Goal: Task Accomplishment & Management: Use online tool/utility

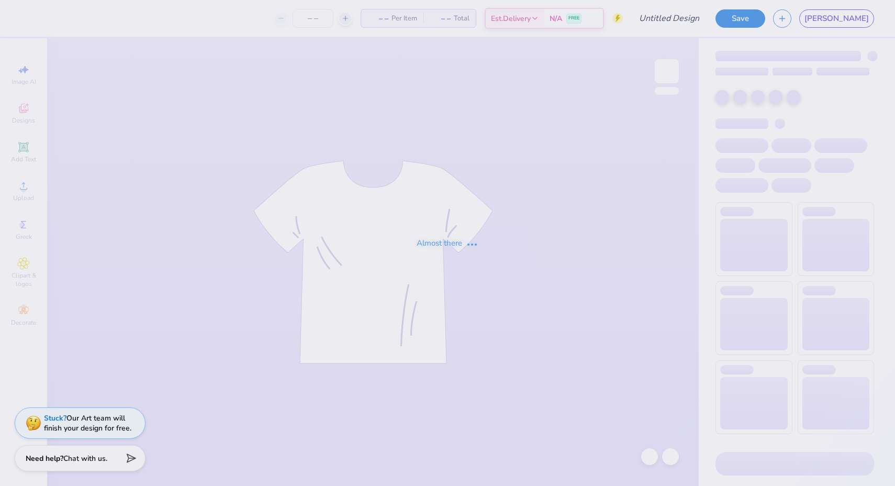
type input "[PERSON_NAME] up"
type input "12"
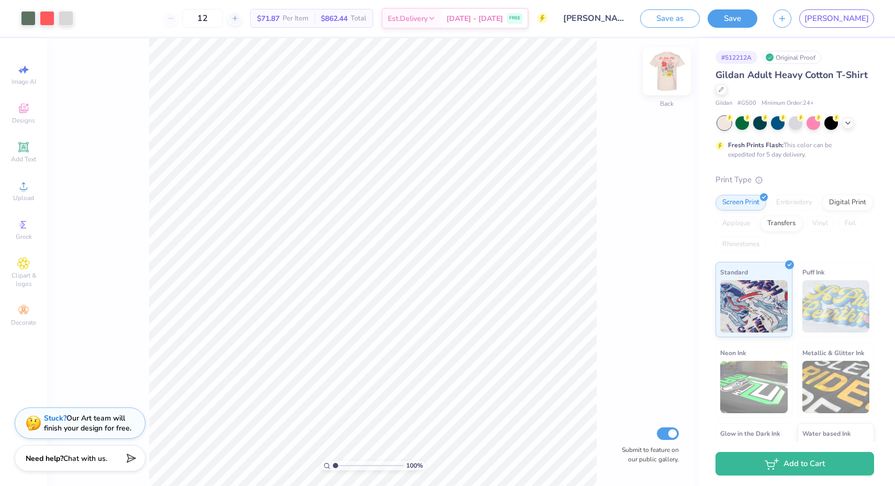
click at [667, 79] on img at bounding box center [667, 71] width 42 height 42
click at [861, 19] on span "[PERSON_NAME]" at bounding box center [837, 19] width 64 height 12
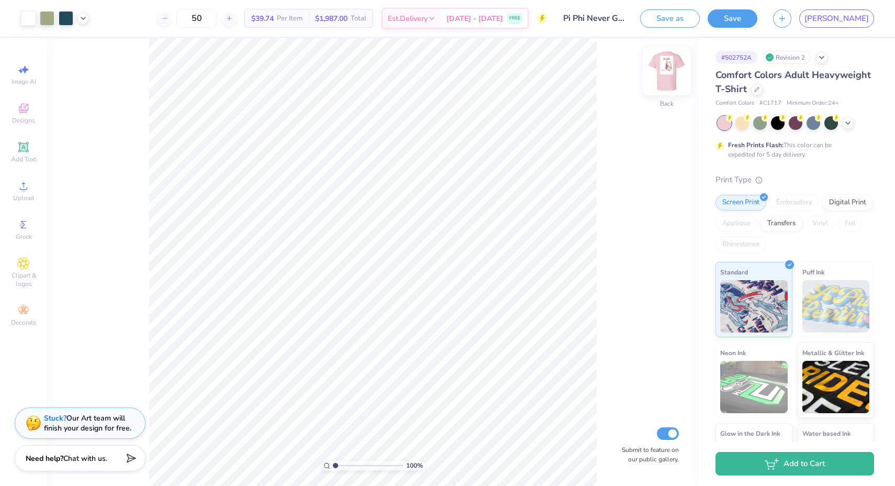
click at [672, 72] on img at bounding box center [667, 71] width 42 height 42
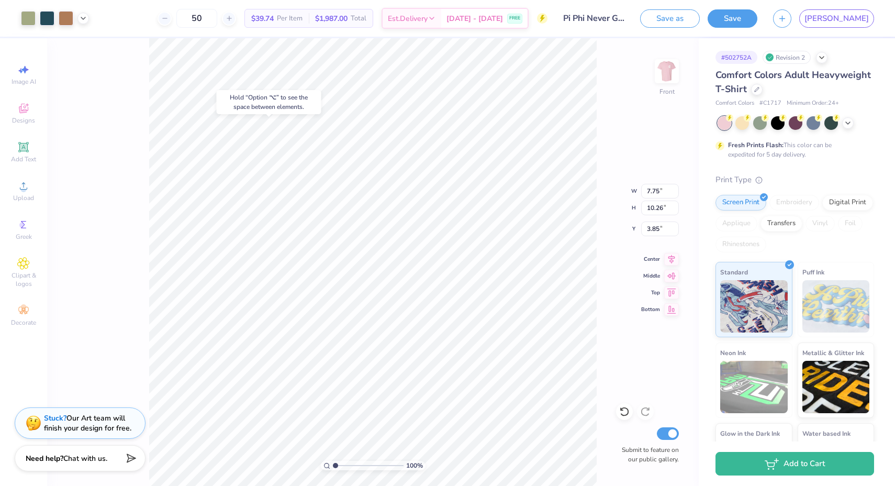
type input "4.50"
type input "4.67"
click at [608, 293] on div "100 % Front W 9.75 9.75 " H 13.99 13.99 " Y 4.67 4.67 " Center Middle Top Botto…" at bounding box center [373, 262] width 652 height 448
type input "6.09"
click at [672, 73] on img at bounding box center [667, 71] width 42 height 42
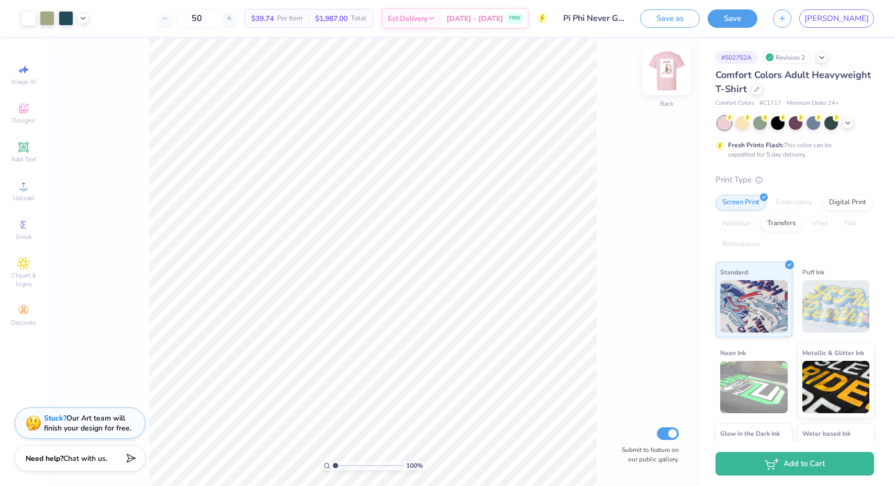
click at [655, 74] on img at bounding box center [667, 71] width 42 height 42
click at [667, 76] on img at bounding box center [667, 71] width 42 height 42
click at [669, 78] on img at bounding box center [667, 71] width 42 height 42
click at [23, 151] on icon at bounding box center [23, 147] width 10 height 10
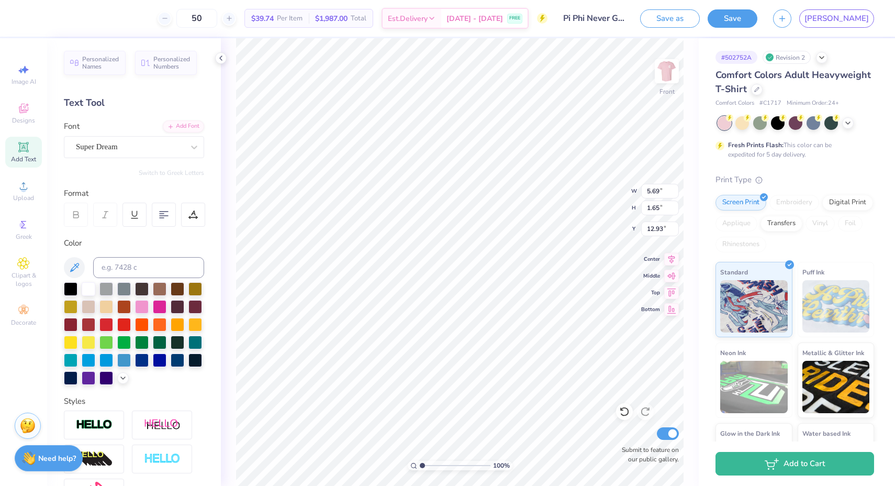
scroll to position [8, 2]
type textarea "N"
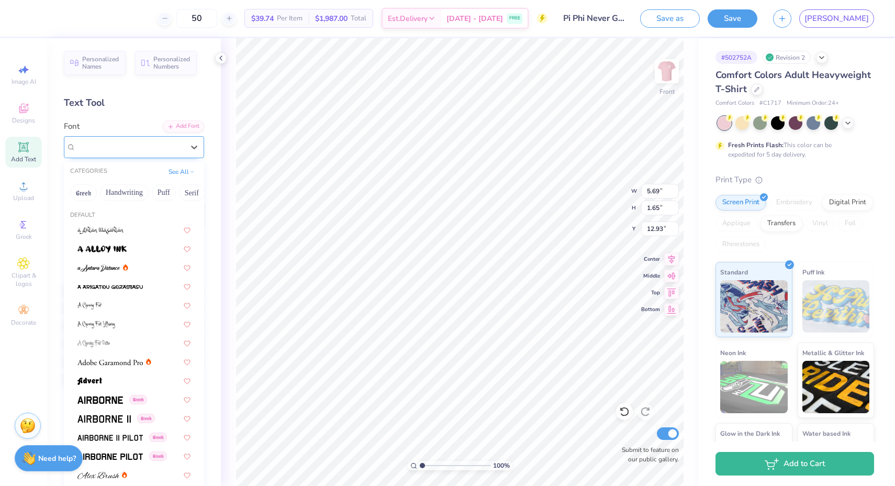
click at [130, 151] on div "Super Dream" at bounding box center [130, 147] width 110 height 16
click at [132, 267] on div at bounding box center [133, 267] width 113 height 11
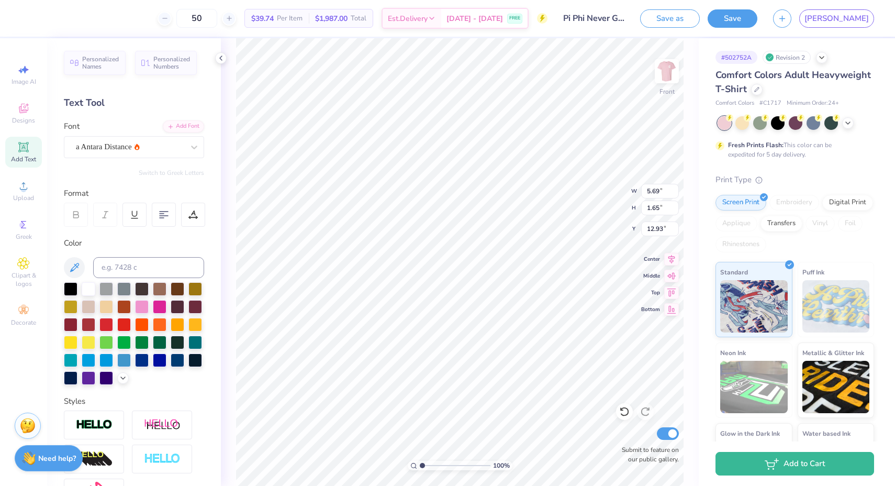
scroll to position [8, 2]
type textarea "n"
click at [76, 265] on icon at bounding box center [74, 267] width 13 height 13
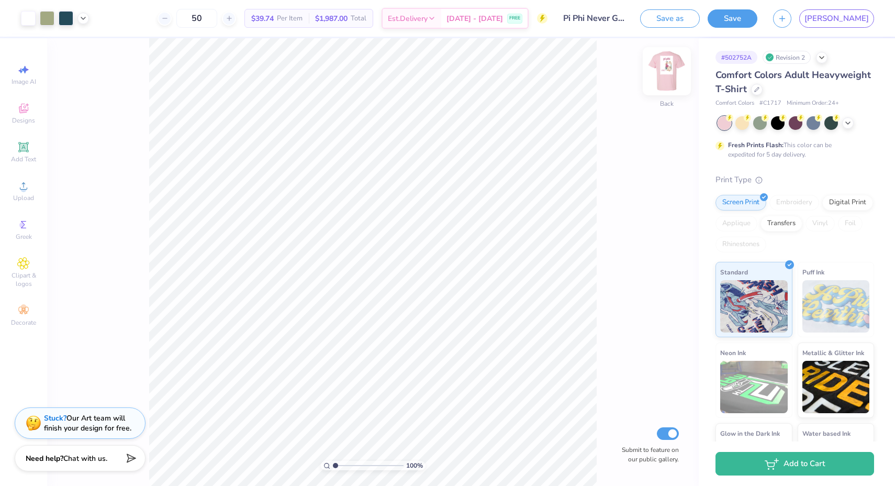
click at [665, 71] on img at bounding box center [667, 71] width 42 height 42
click at [23, 147] on icon at bounding box center [23, 147] width 8 height 8
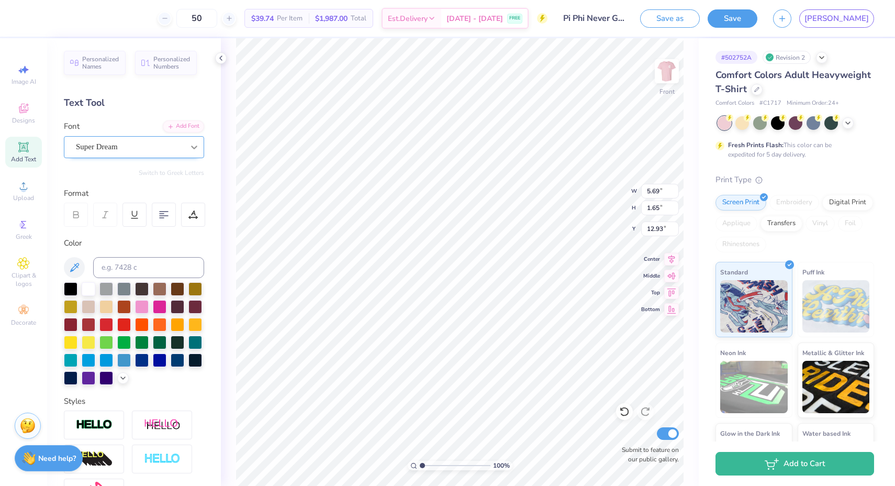
click at [185, 154] on div at bounding box center [194, 147] width 19 height 19
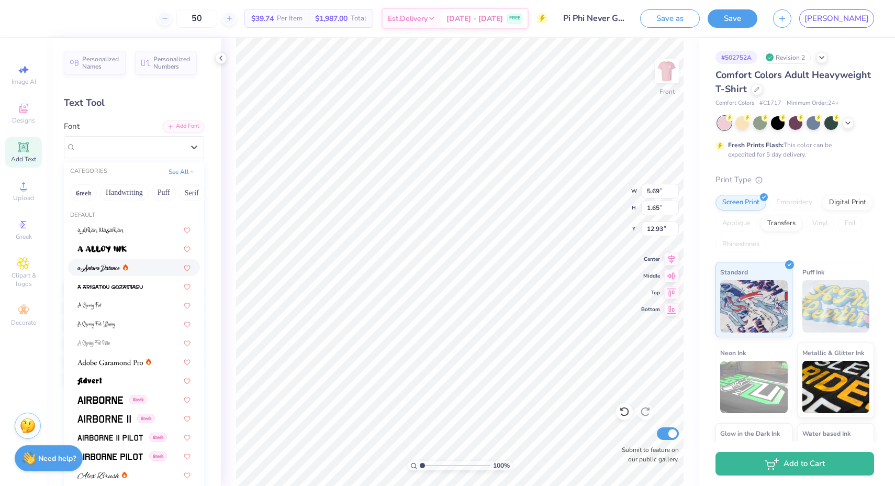
click at [134, 270] on div at bounding box center [133, 267] width 113 height 11
type input "6.53"
type input "2.15"
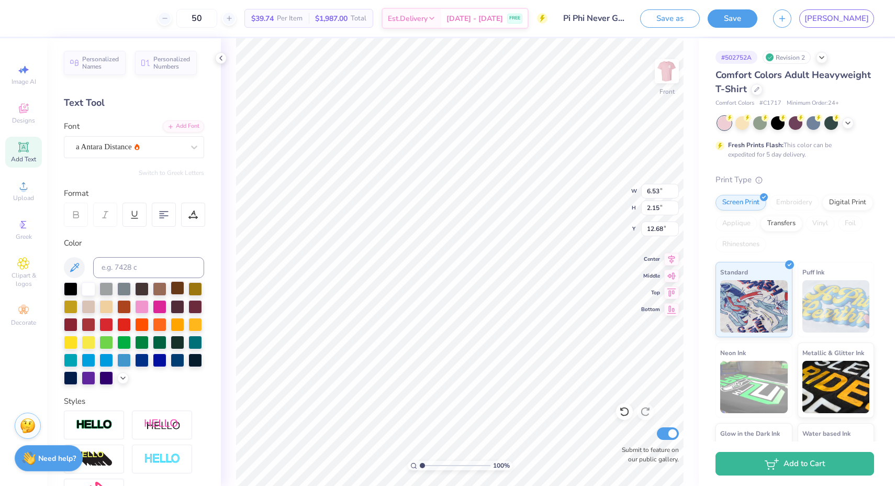
type input "18.28"
type textarea "never goes out of style"
type input "7.56"
type input "1.29"
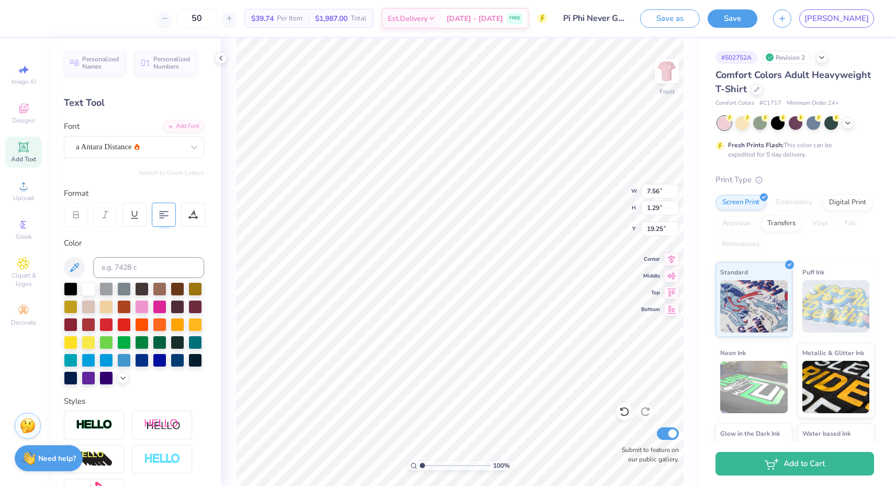
type input "22.36"
type input "5.13"
type input "0.88"
type input "18.83"
click at [119, 381] on icon at bounding box center [123, 377] width 8 height 8
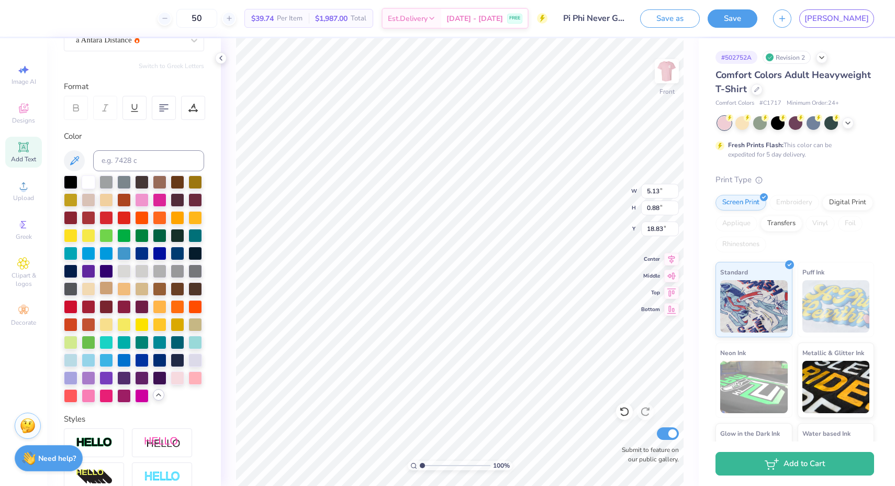
scroll to position [112, 0]
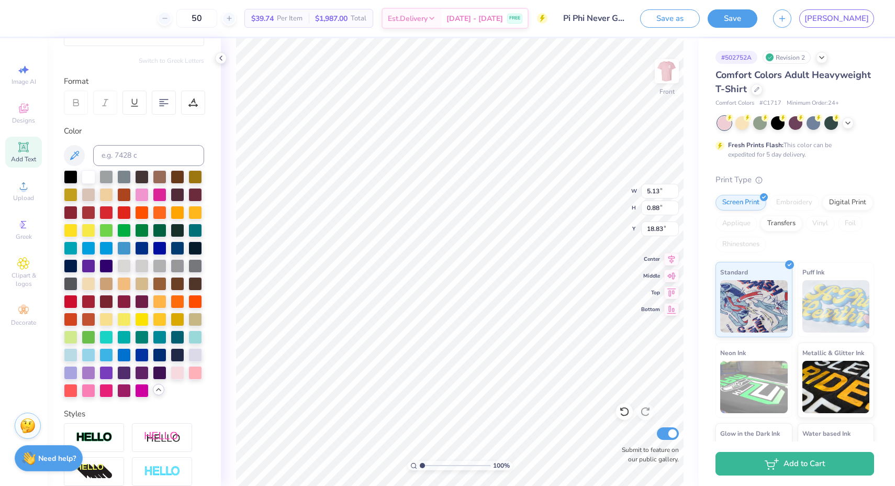
type input "7.75"
type input "10.26"
type input "3.85"
type input "1.17"
type input "1.57"
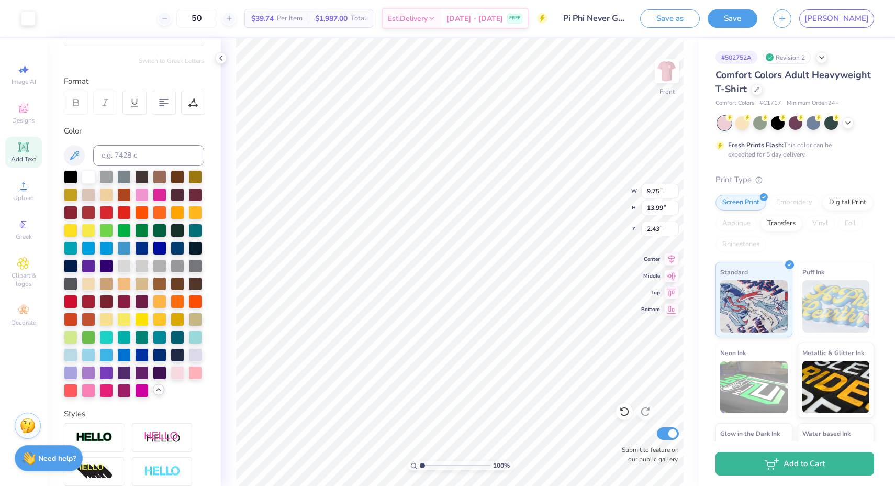
type input "4.39"
click at [29, 13] on div at bounding box center [28, 17] width 15 height 15
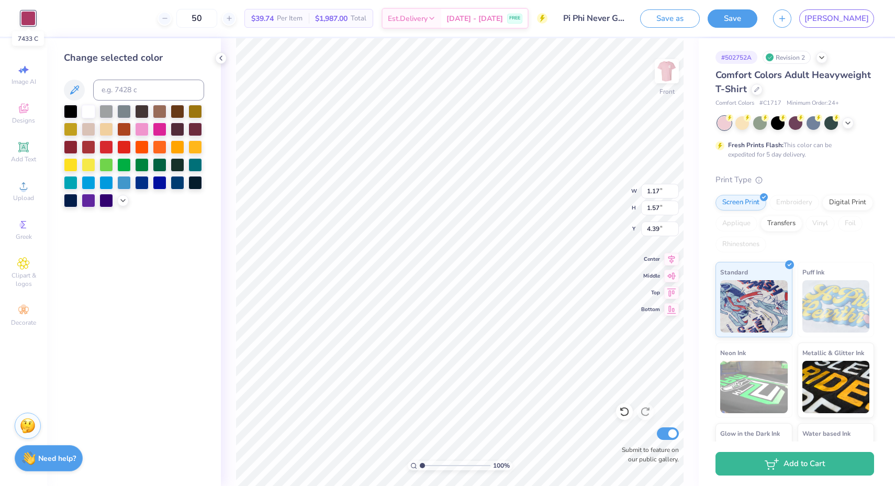
click at [29, 14] on div at bounding box center [28, 18] width 15 height 15
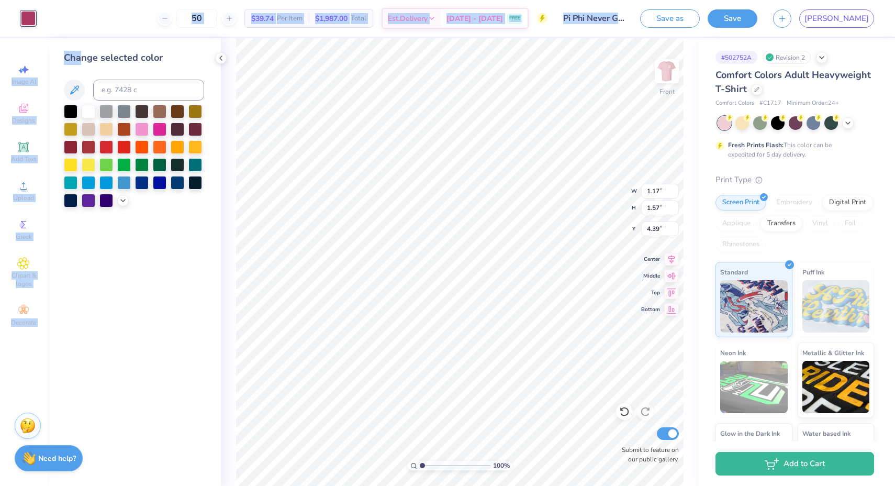
drag, startPoint x: 33, startPoint y: 17, endPoint x: 81, endPoint y: 61, distance: 64.9
click at [81, 61] on div "Art colors 50 $39.74 Per Item $1,987.00 Total Est. Delivery Sep 8 - 11 FREE Des…" at bounding box center [447, 243] width 895 height 486
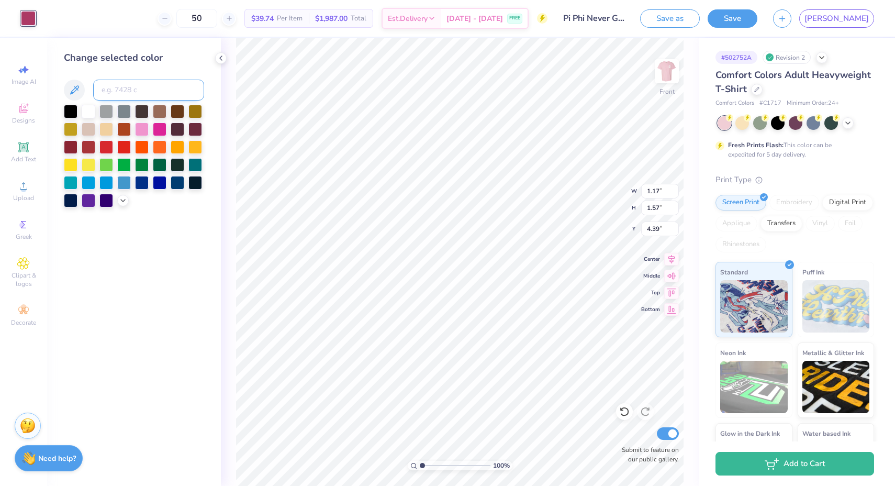
click at [101, 86] on input at bounding box center [148, 90] width 111 height 21
click at [81, 86] on button at bounding box center [74, 90] width 21 height 21
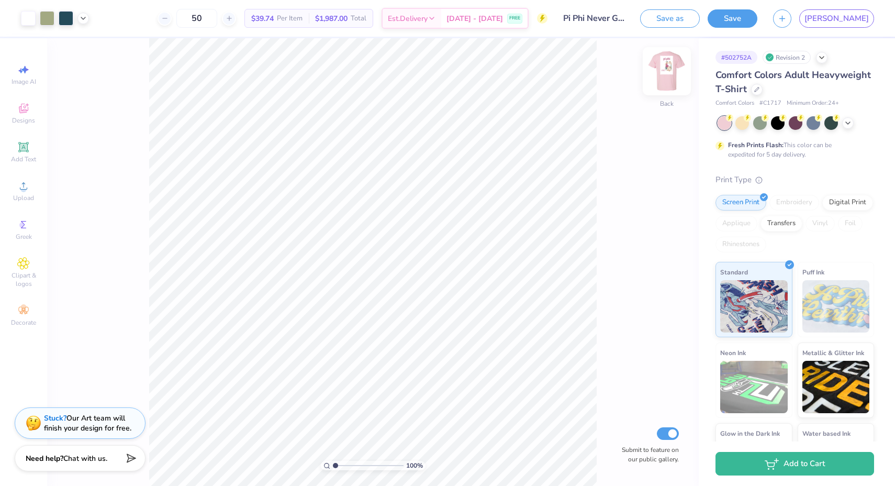
click at [667, 70] on img at bounding box center [667, 71] width 42 height 42
click at [24, 144] on icon at bounding box center [23, 147] width 8 height 8
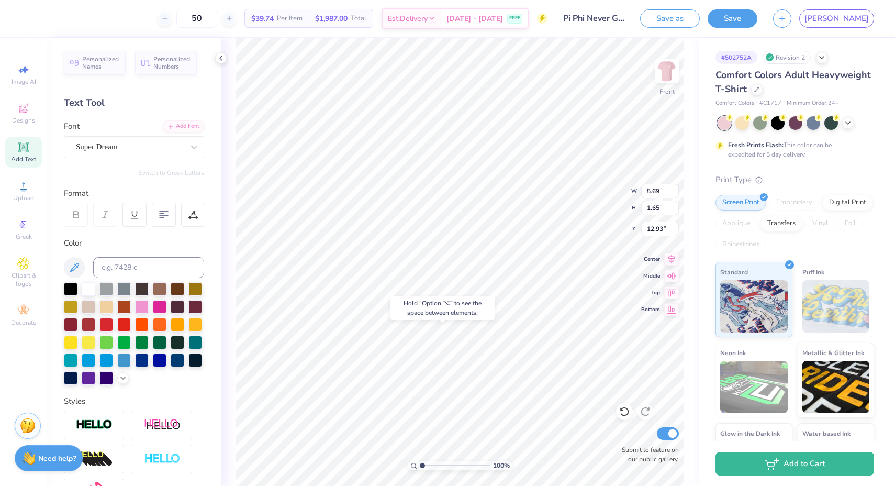
type input "18.71"
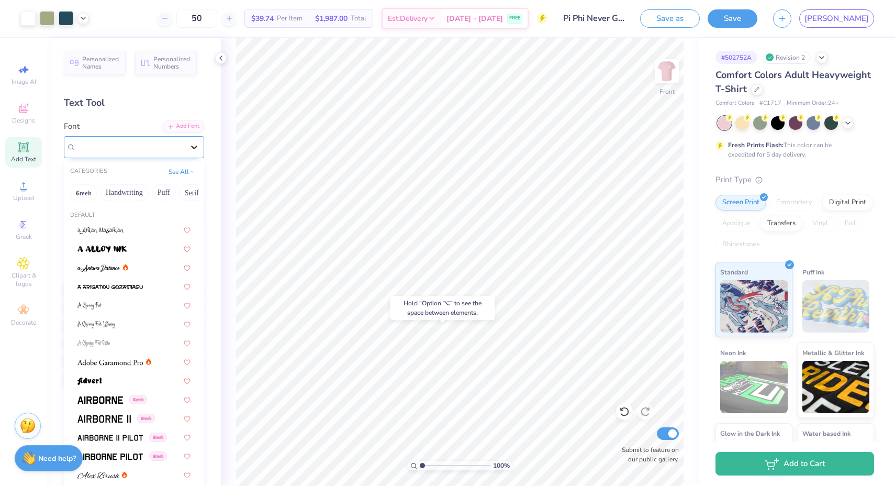
click at [185, 146] on div at bounding box center [194, 147] width 19 height 19
click at [124, 267] on icon at bounding box center [125, 267] width 5 height 7
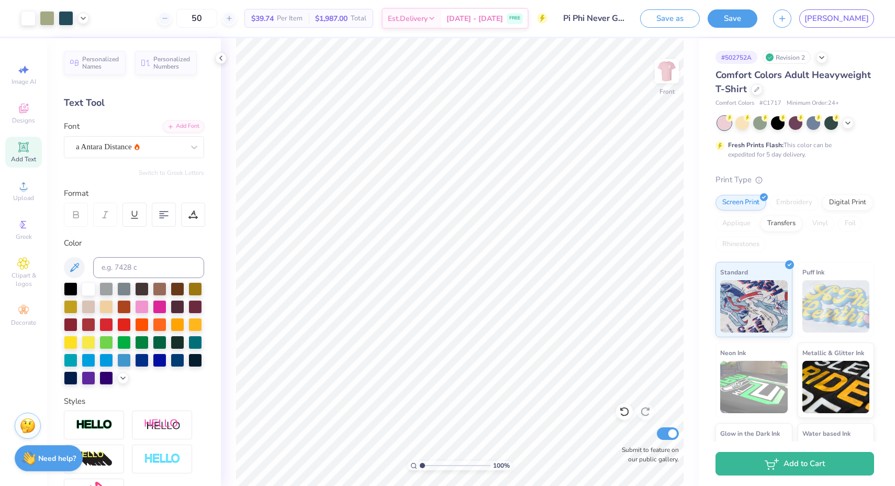
click at [33, 149] on div "Add Text" at bounding box center [23, 152] width 37 height 31
type input "7.75"
type input "10.26"
type input "3.85"
type input "5.69"
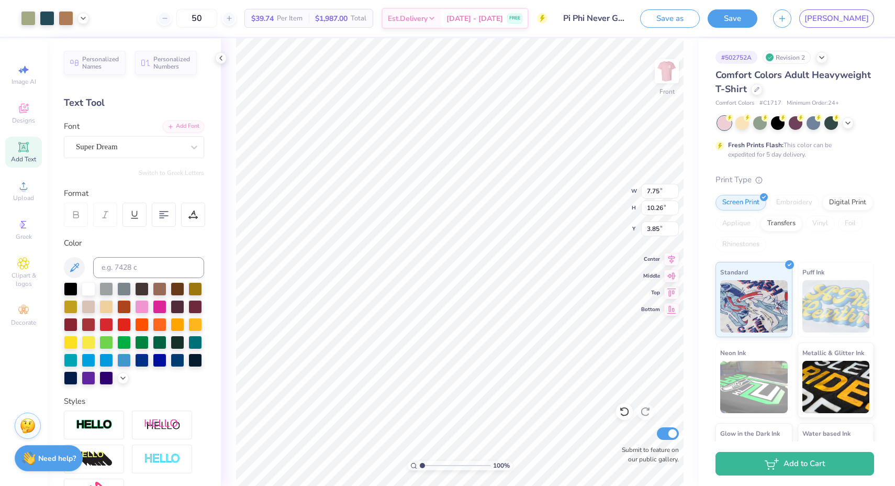
type input "1.65"
type input "20.09"
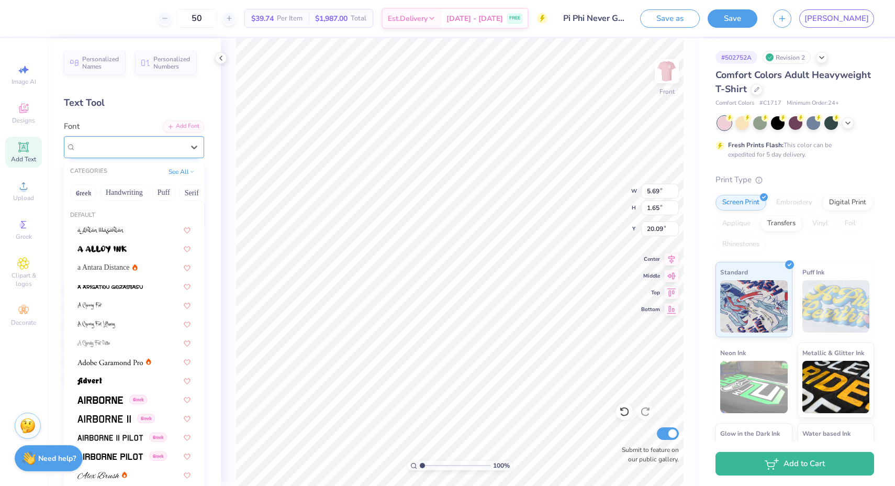
click at [172, 138] on div "Super Dream" at bounding box center [134, 147] width 140 height 22
click at [134, 270] on div "a Antara Distance" at bounding box center [133, 267] width 113 height 11
type input "6.53"
type input "2.15"
type input "19.84"
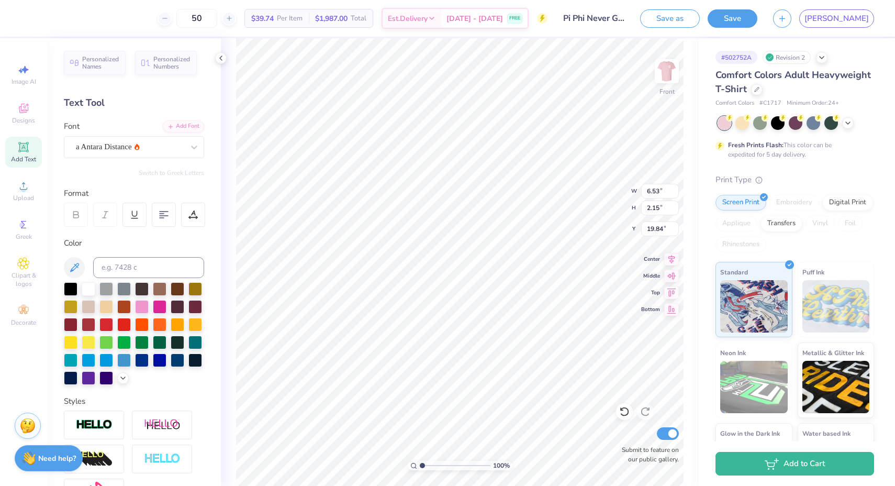
scroll to position [8, 6]
type textarea "never goes out of style"
click at [119, 381] on icon at bounding box center [123, 377] width 8 height 8
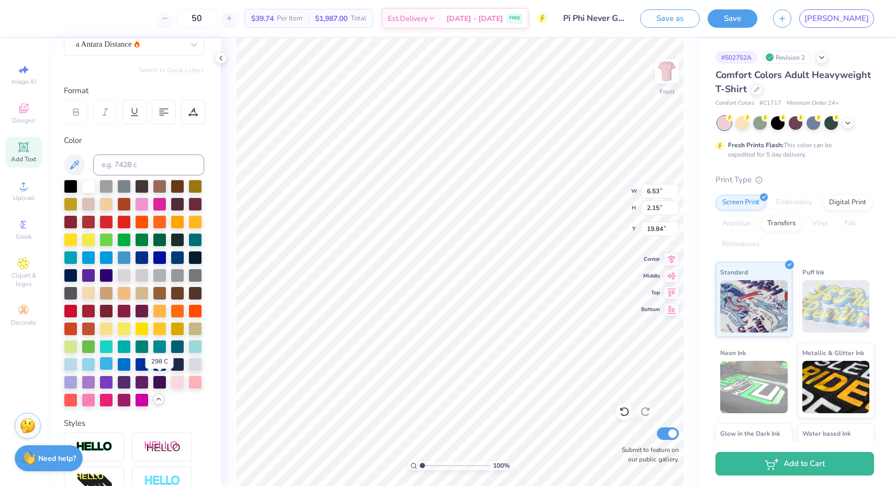
scroll to position [103, 0]
click at [171, 263] on div at bounding box center [178, 257] width 14 height 14
type input "5.38"
type input "0.92"
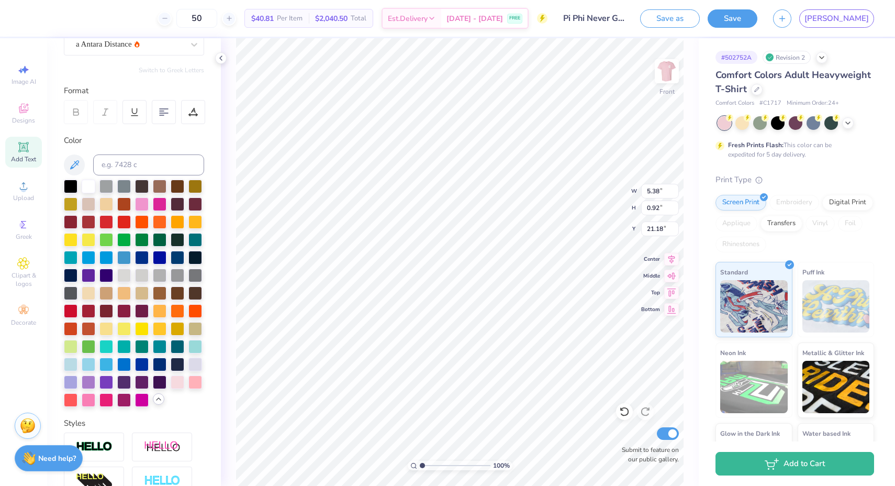
type input "14.11"
type input "14.36"
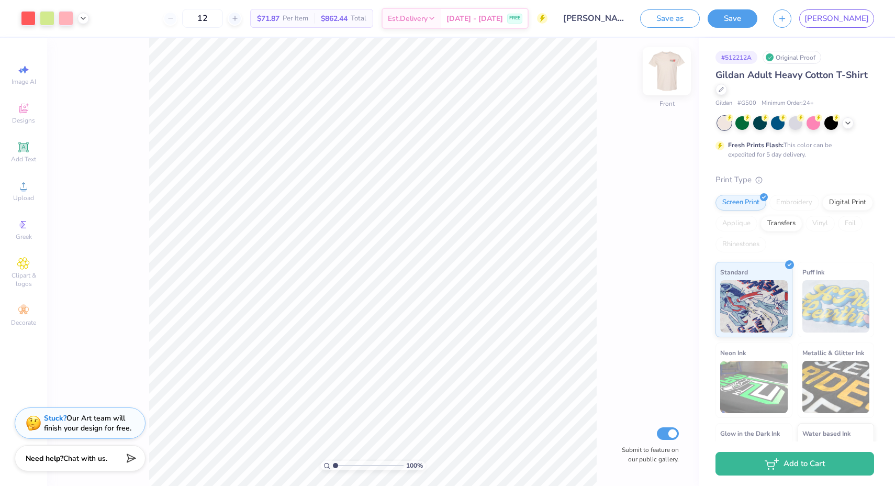
click at [663, 78] on img at bounding box center [667, 71] width 42 height 42
click at [663, 78] on img at bounding box center [667, 71] width 21 height 21
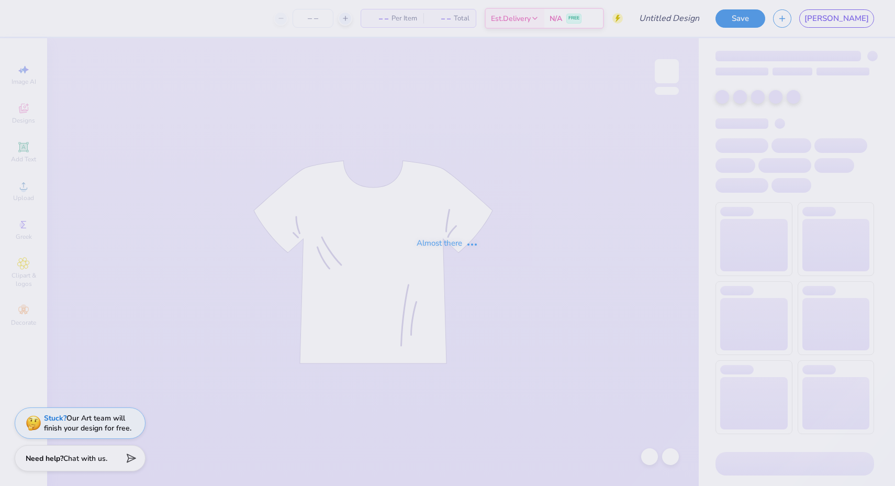
type input "Philo Crewnecks"
type input "24"
type input "Date Dash"
type input "24"
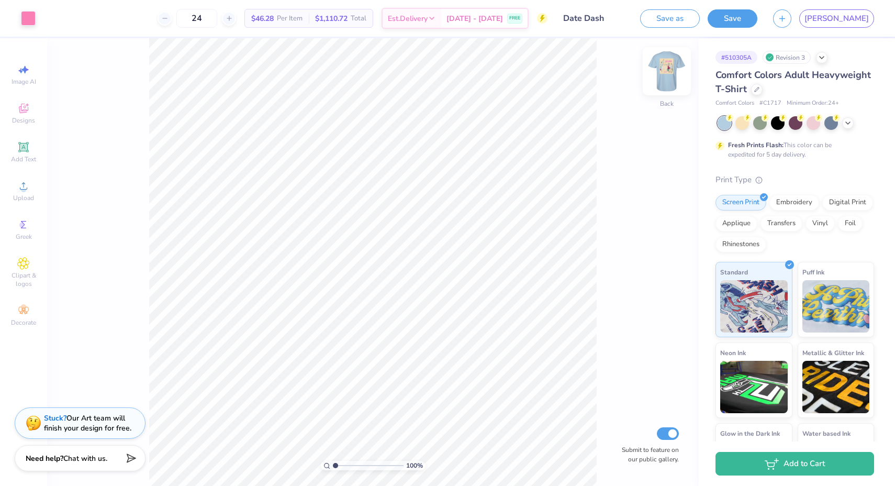
click at [672, 64] on img at bounding box center [667, 71] width 42 height 42
click at [669, 65] on img at bounding box center [667, 71] width 42 height 42
type input "3.53"
type input "1.40"
type input "4.01"
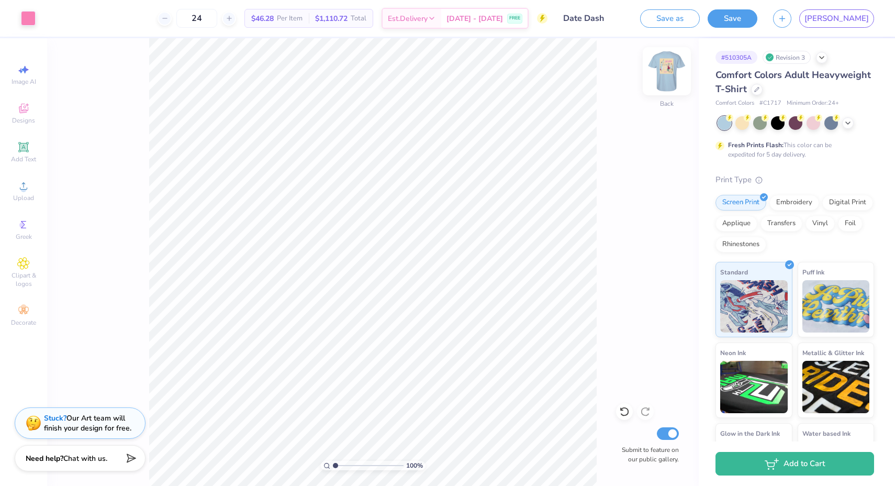
click at [663, 69] on img at bounding box center [667, 71] width 42 height 42
click at [664, 70] on img at bounding box center [667, 71] width 42 height 42
click at [663, 68] on img at bounding box center [667, 71] width 42 height 42
click at [663, 68] on img at bounding box center [667, 71] width 21 height 21
type input "3.90"
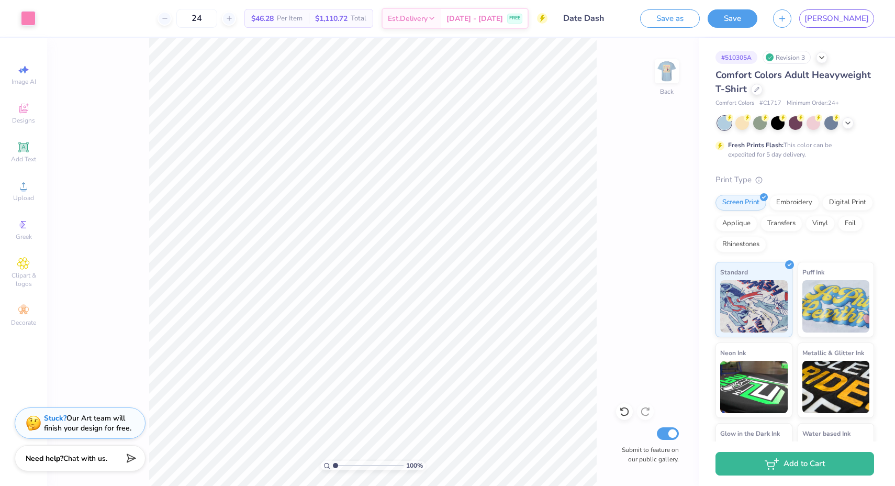
click at [650, 72] on div "100 % Back Submit to feature on our public gallery." at bounding box center [373, 262] width 652 height 448
click at [656, 72] on img at bounding box center [667, 71] width 42 height 42
click at [657, 72] on img at bounding box center [667, 71] width 21 height 21
click at [663, 76] on img at bounding box center [667, 71] width 42 height 42
